Goal: Check status: Check status

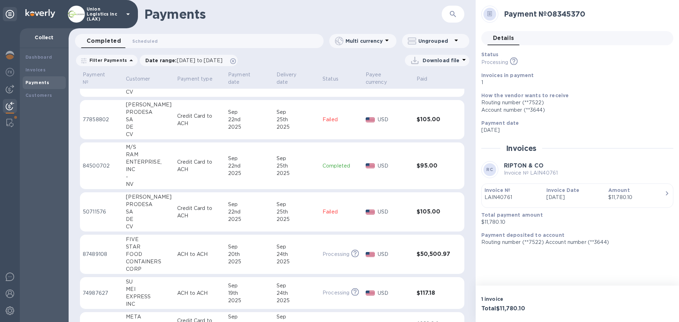
scroll to position [389, 0]
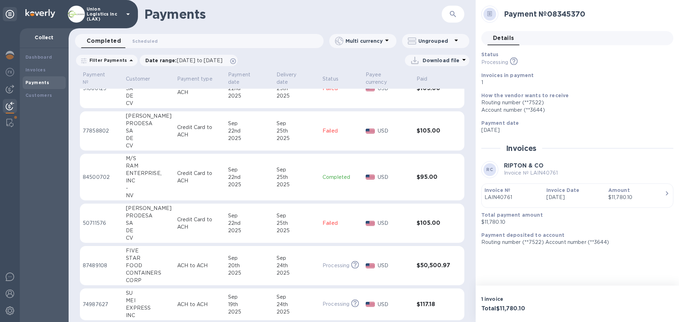
click at [233, 178] on div "22nd" at bounding box center [249, 177] width 42 height 7
click at [9, 295] on img at bounding box center [10, 294] width 8 height 8
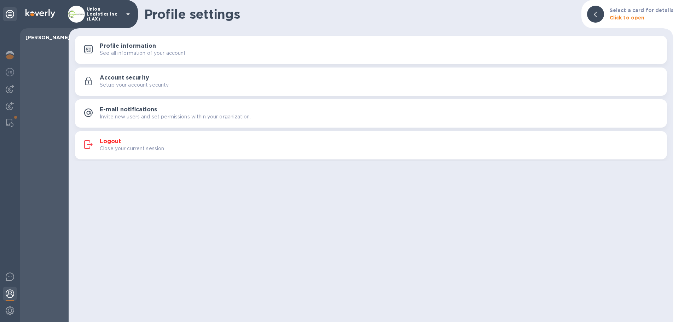
click at [137, 146] on p "Close your current session." at bounding box center [133, 148] width 66 height 7
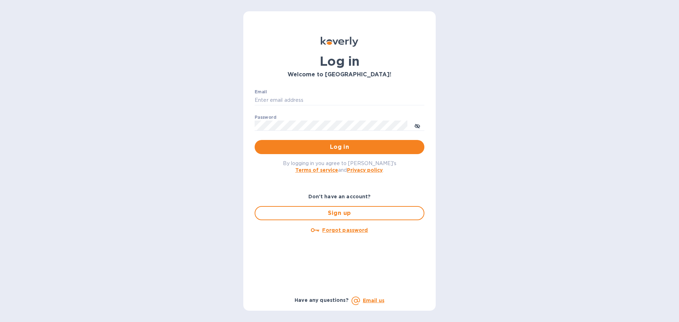
type input "[EMAIL_ADDRESS][DOMAIN_NAME]"
